Goal: Task Accomplishment & Management: Manage account settings

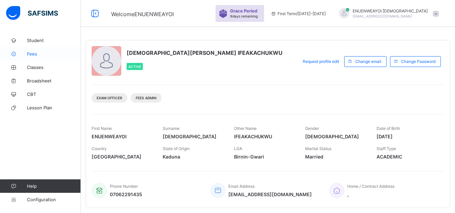
click at [39, 57] on link "Fees" at bounding box center [40, 53] width 81 height 13
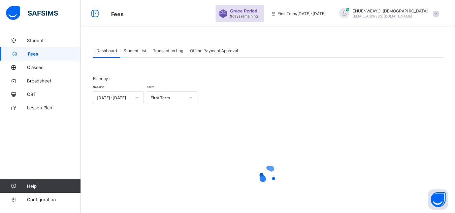
click at [136, 51] on span "Student List" at bounding box center [135, 50] width 23 height 5
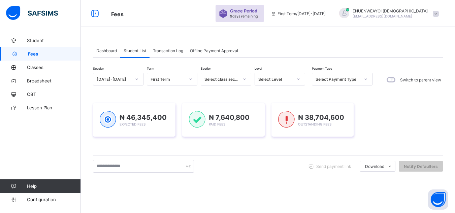
scroll to position [108, 0]
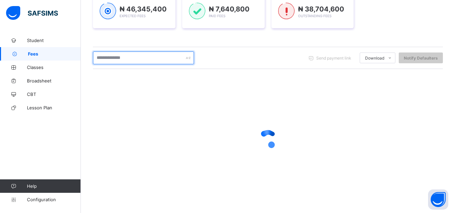
click at [163, 60] on input "text" at bounding box center [143, 58] width 101 height 13
type input "********"
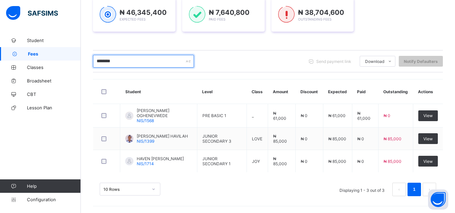
scroll to position [107, 0]
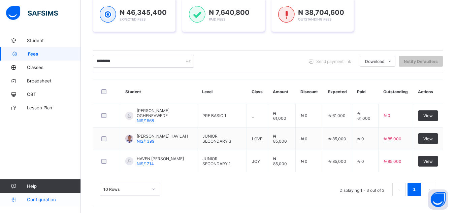
click at [42, 198] on span "Configuration" at bounding box center [54, 199] width 54 height 5
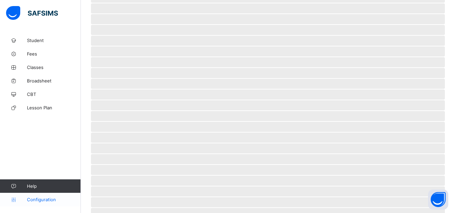
scroll to position [51, 0]
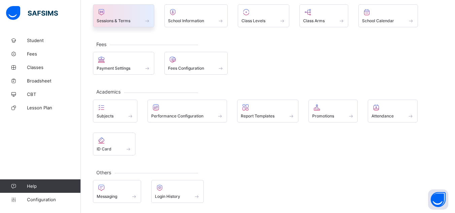
click at [137, 18] on div "Sessions & Terms" at bounding box center [124, 21] width 54 height 6
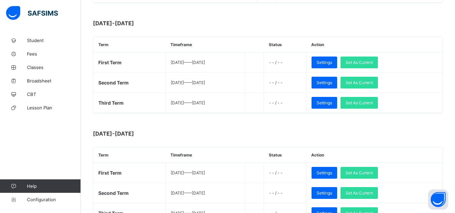
scroll to position [202, 0]
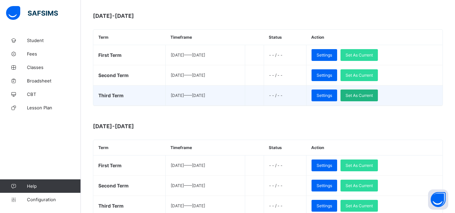
click at [373, 94] on span "Set As Current" at bounding box center [359, 95] width 27 height 5
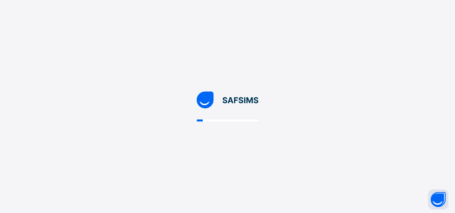
scroll to position [0, 0]
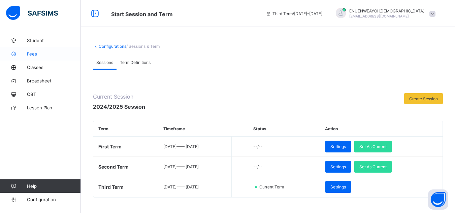
click at [35, 53] on span "Fees" at bounding box center [54, 53] width 54 height 5
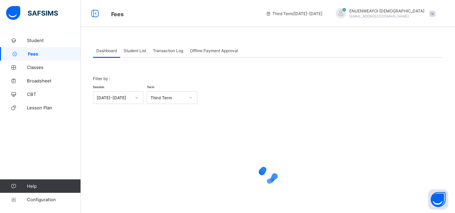
click at [138, 48] on span "Student List" at bounding box center [135, 50] width 23 height 5
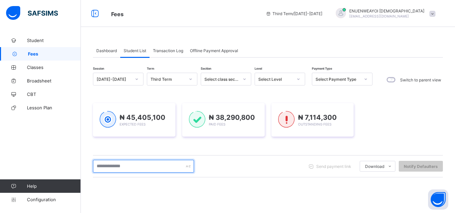
click at [150, 164] on input "text" at bounding box center [143, 166] width 101 height 13
type input "********"
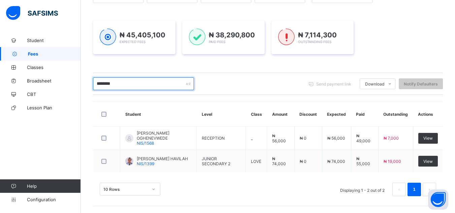
scroll to position [84, 0]
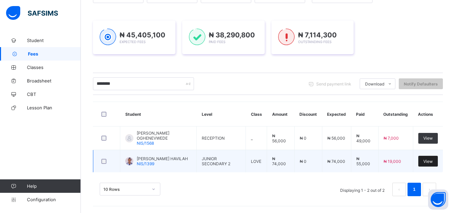
click at [429, 160] on span "View" at bounding box center [427, 161] width 9 height 5
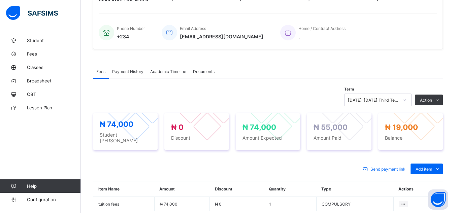
scroll to position [168, 0]
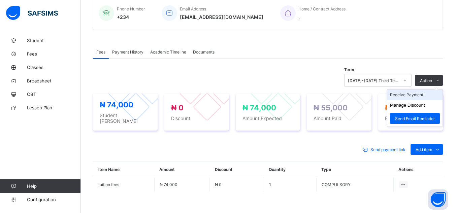
click at [415, 97] on li "Receive Payment" at bounding box center [414, 95] width 55 height 10
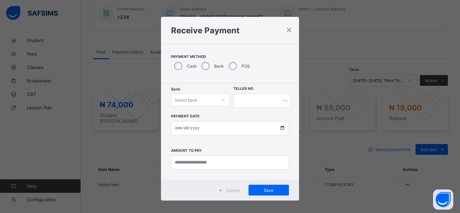
click at [195, 103] on div "Select bank" at bounding box center [186, 100] width 23 height 13
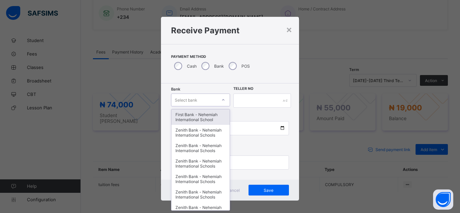
click at [196, 116] on div "First Bank - Nehemiah International School" at bounding box center [200, 116] width 58 height 15
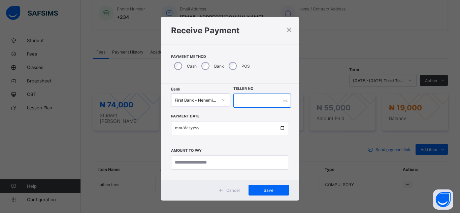
click at [257, 99] on input "text" at bounding box center [262, 101] width 58 height 14
type input "*****"
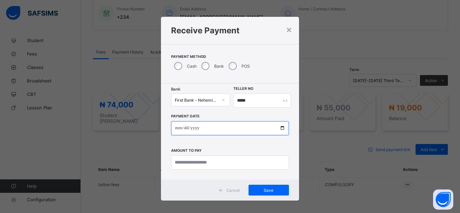
click at [280, 127] on input "date" at bounding box center [230, 128] width 118 height 14
type input "**********"
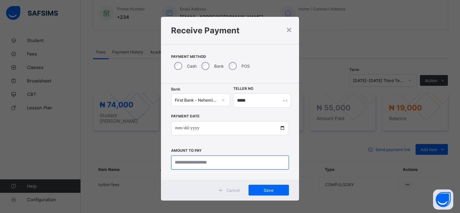
click at [214, 163] on input "currency" at bounding box center [230, 163] width 118 height 14
type input "********"
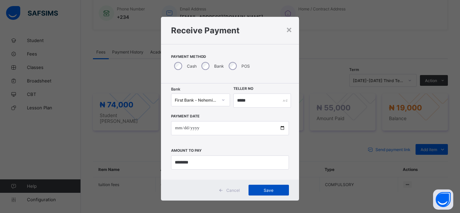
click at [274, 188] on span "Save" at bounding box center [269, 190] width 30 height 5
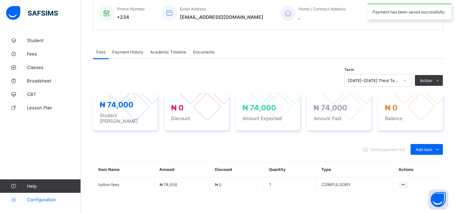
click at [30, 202] on span "Configuration" at bounding box center [54, 199] width 54 height 5
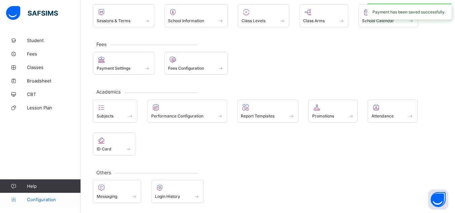
scroll to position [51, 0]
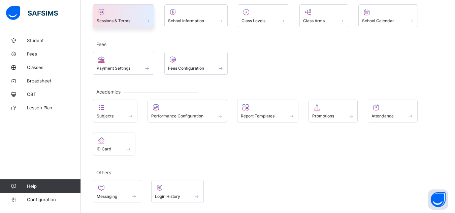
click at [123, 22] on span "Sessions & Terms" at bounding box center [114, 20] width 34 height 5
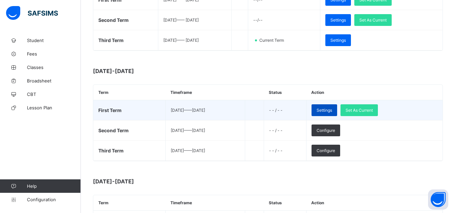
scroll to position [135, 0]
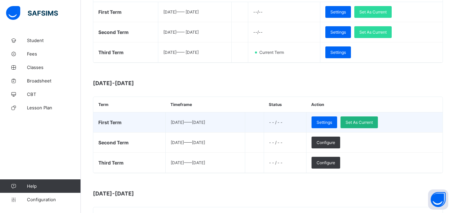
click at [374, 119] on div "Set As Current" at bounding box center [358, 123] width 37 height 12
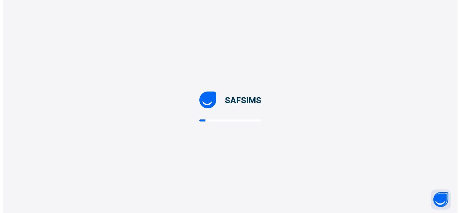
scroll to position [0, 0]
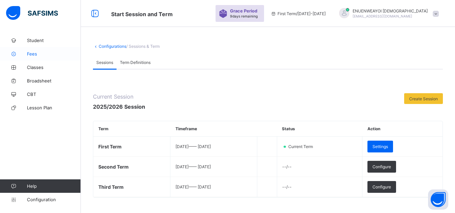
click at [50, 55] on span "Fees" at bounding box center [54, 53] width 54 height 5
